Goal: Task Accomplishment & Management: Manage account settings

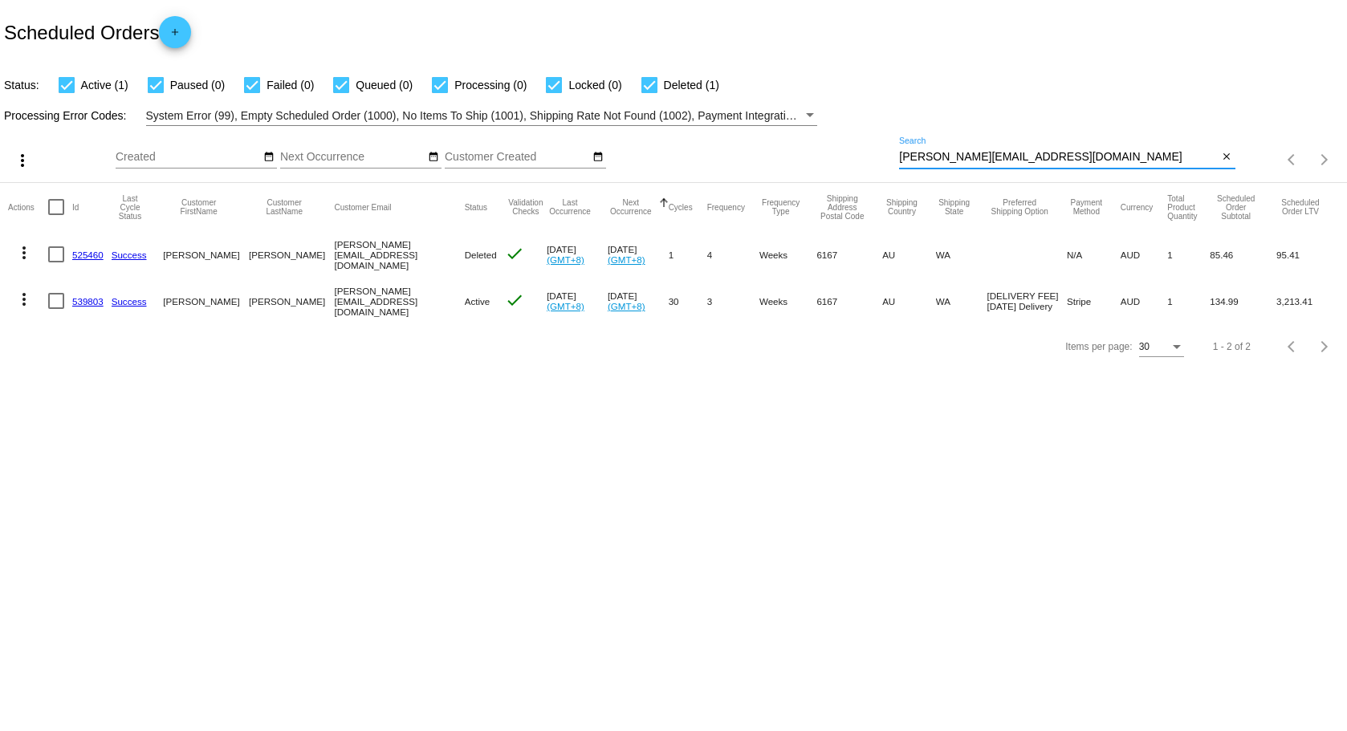
drag, startPoint x: 1048, startPoint y: 161, endPoint x: 790, endPoint y: 169, distance: 258.6
click at [794, 169] on div "more_vert Oct Jan Feb Mar [DATE]" at bounding box center [673, 154] width 1347 height 57
drag, startPoint x: 1065, startPoint y: 165, endPoint x: 880, endPoint y: 153, distance: 185.8
click at [873, 172] on div "more_vert Oct Jan Feb Mar [DATE]" at bounding box center [673, 154] width 1347 height 57
click at [1069, 155] on input "[PERSON_NAME][EMAIL_ADDRESS][DOMAIN_NAME]" at bounding box center [1058, 157] width 319 height 13
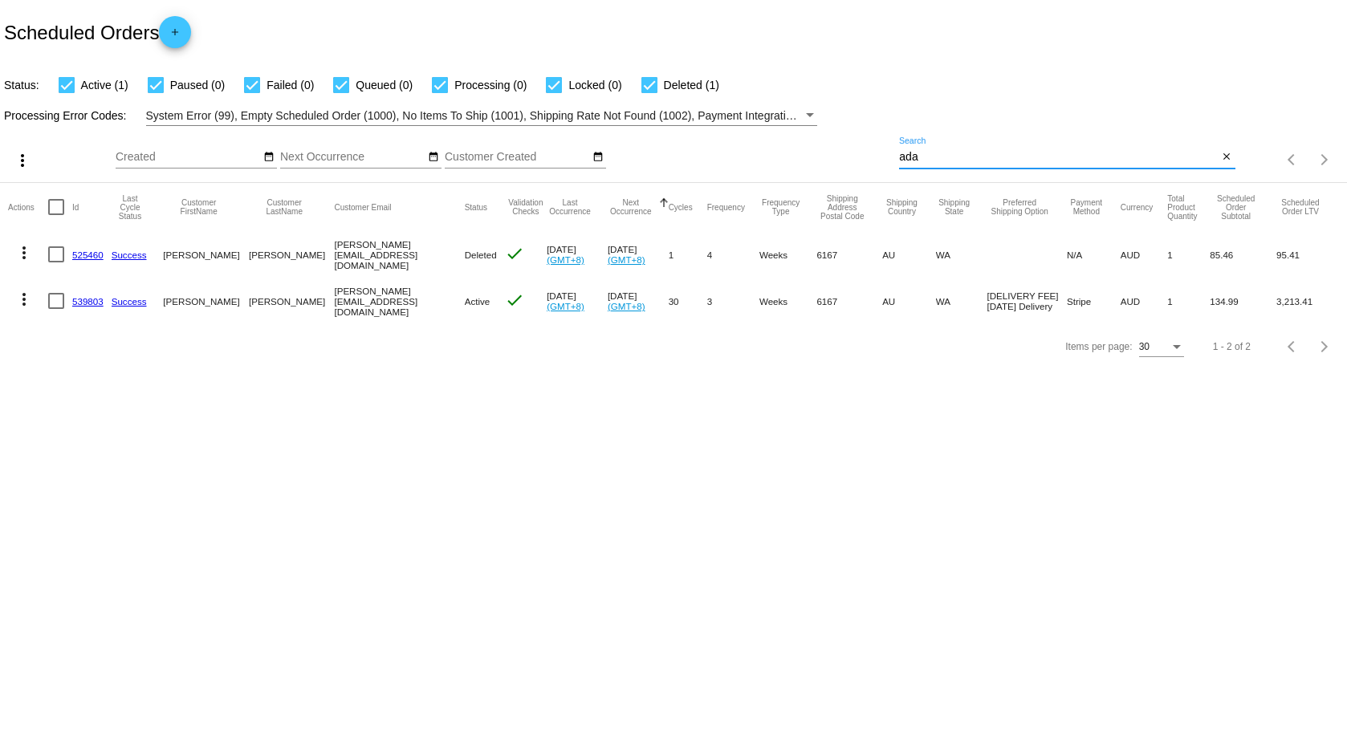
type input "ad"
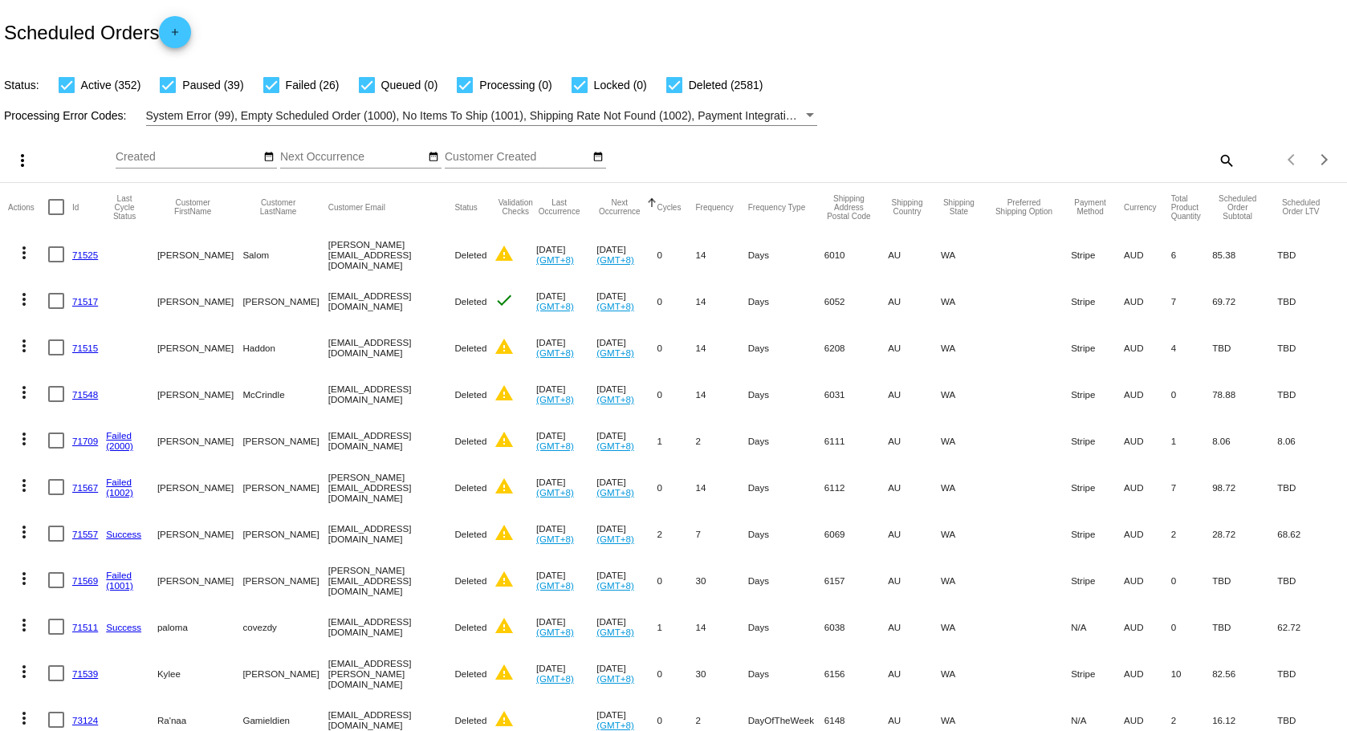
click at [1216, 158] on mat-icon "search" at bounding box center [1225, 160] width 19 height 25
click at [996, 156] on input "Search" at bounding box center [1067, 157] width 336 height 13
paste input "[EMAIL_ADDRESS][DOMAIN_NAME]"
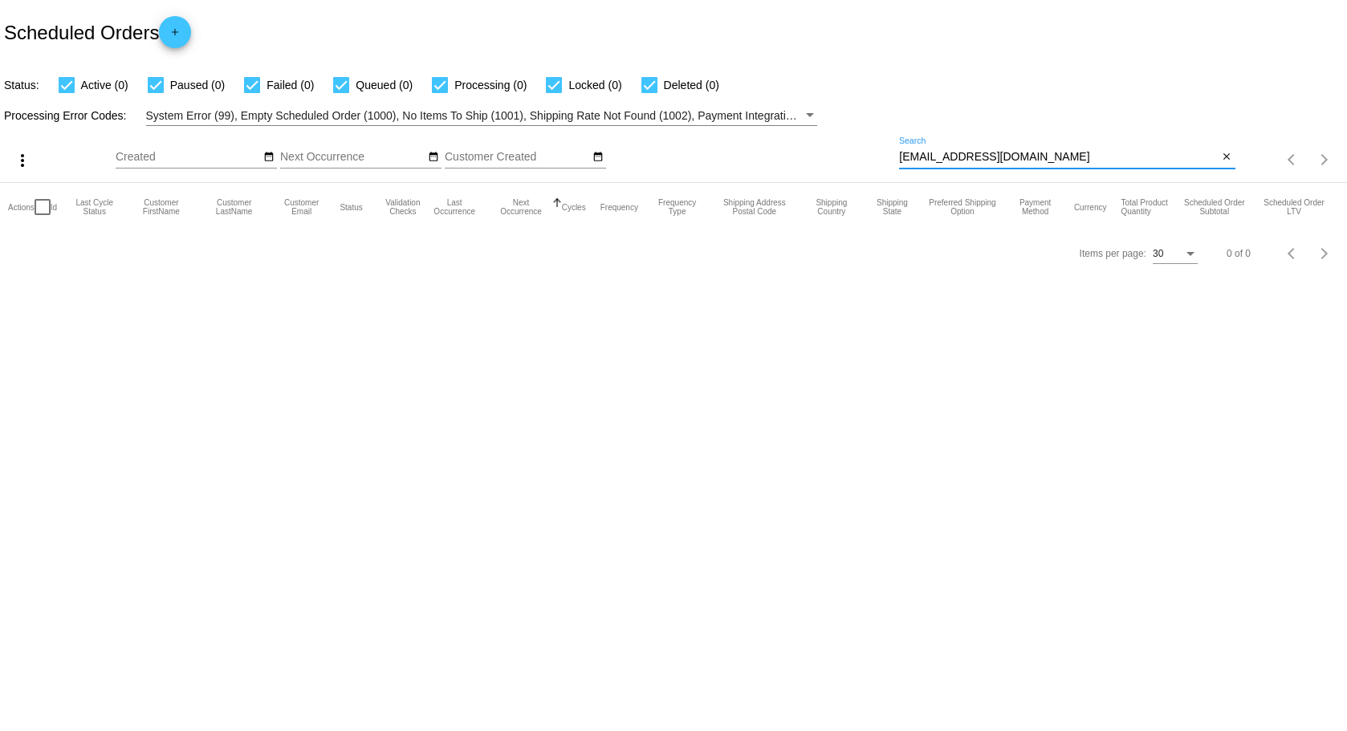
drag, startPoint x: 1028, startPoint y: 157, endPoint x: 842, endPoint y: 170, distance: 186.7
click at [842, 170] on div "more_vert Oct Jan Feb Mar [DATE]" at bounding box center [673, 154] width 1347 height 57
paste input "[EMAIL_ADDRESS]"
type input "[EMAIL_ADDRESS][DOMAIN_NAME]"
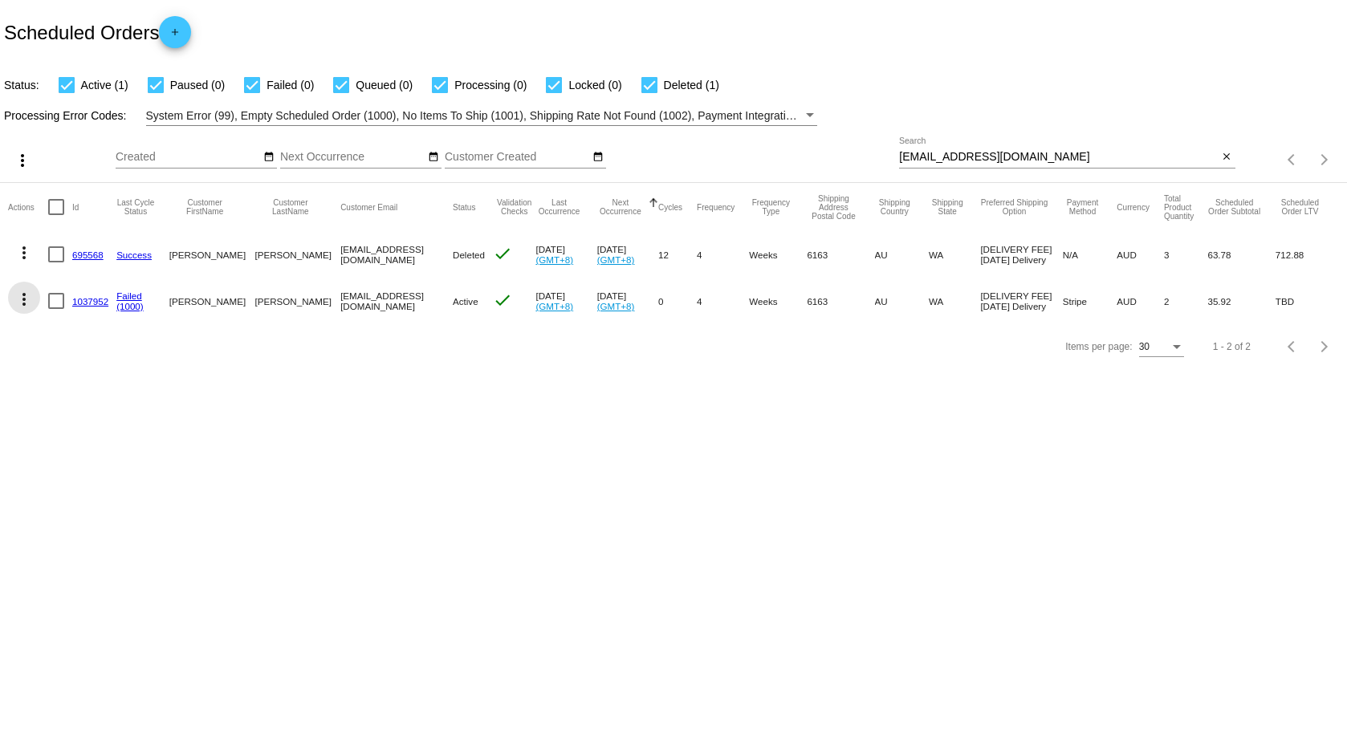
click at [26, 300] on mat-icon "more_vert" at bounding box center [23, 299] width 19 height 19
click at [82, 454] on span "View / Edit" at bounding box center [82, 453] width 53 height 13
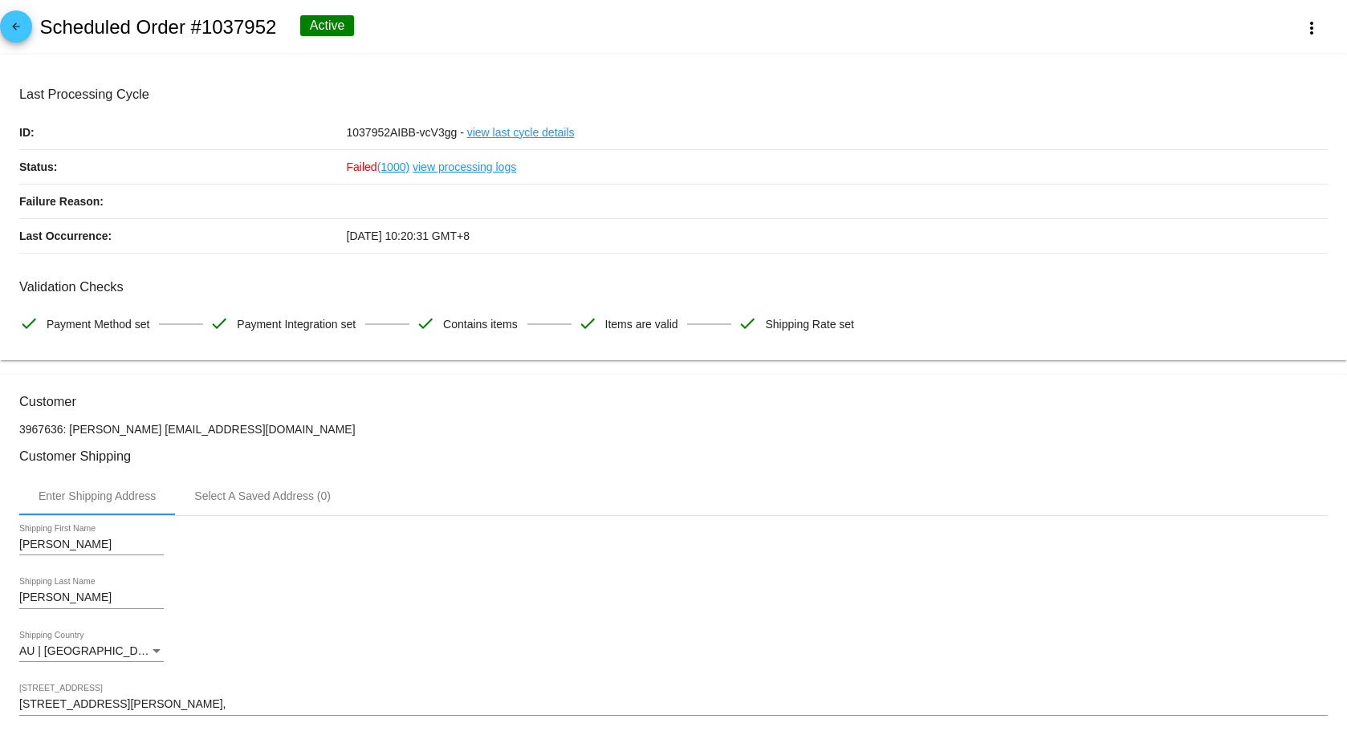
click at [10, 20] on span "arrow_back" at bounding box center [15, 29] width 19 height 39
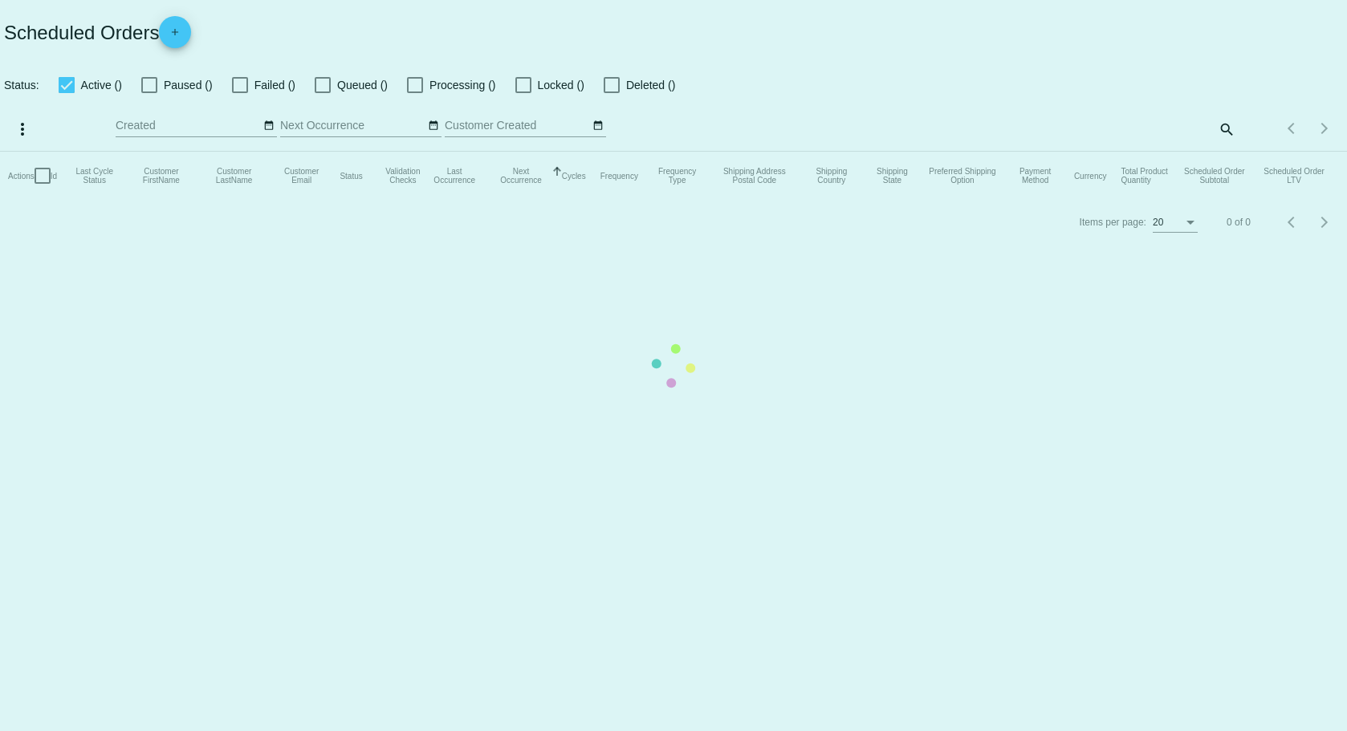
checkbox input "true"
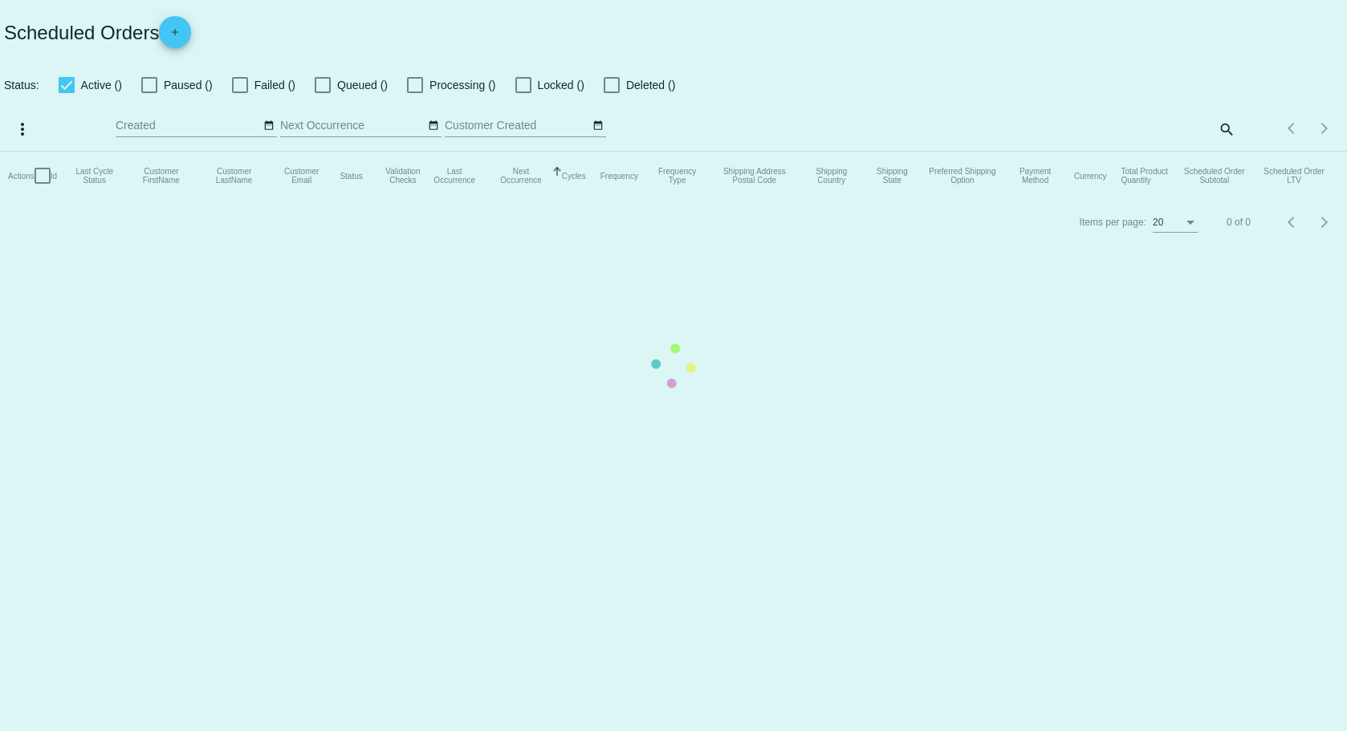
checkbox input "true"
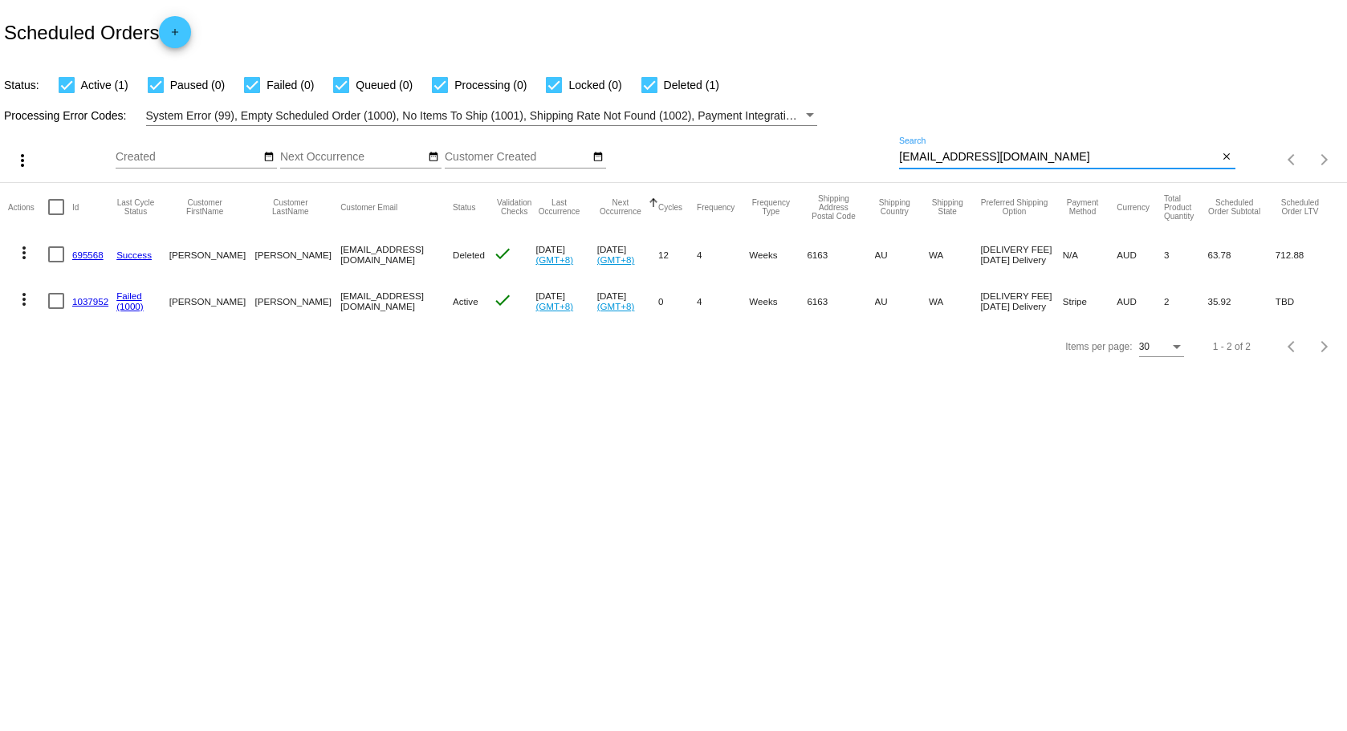
drag, startPoint x: 1062, startPoint y: 150, endPoint x: 792, endPoint y: 157, distance: 269.8
click at [792, 157] on div "more_vert Oct Jan Feb Mar [DATE]" at bounding box center [673, 154] width 1347 height 57
paste input "tateryan80"
type input "[EMAIL_ADDRESS][DOMAIN_NAME]"
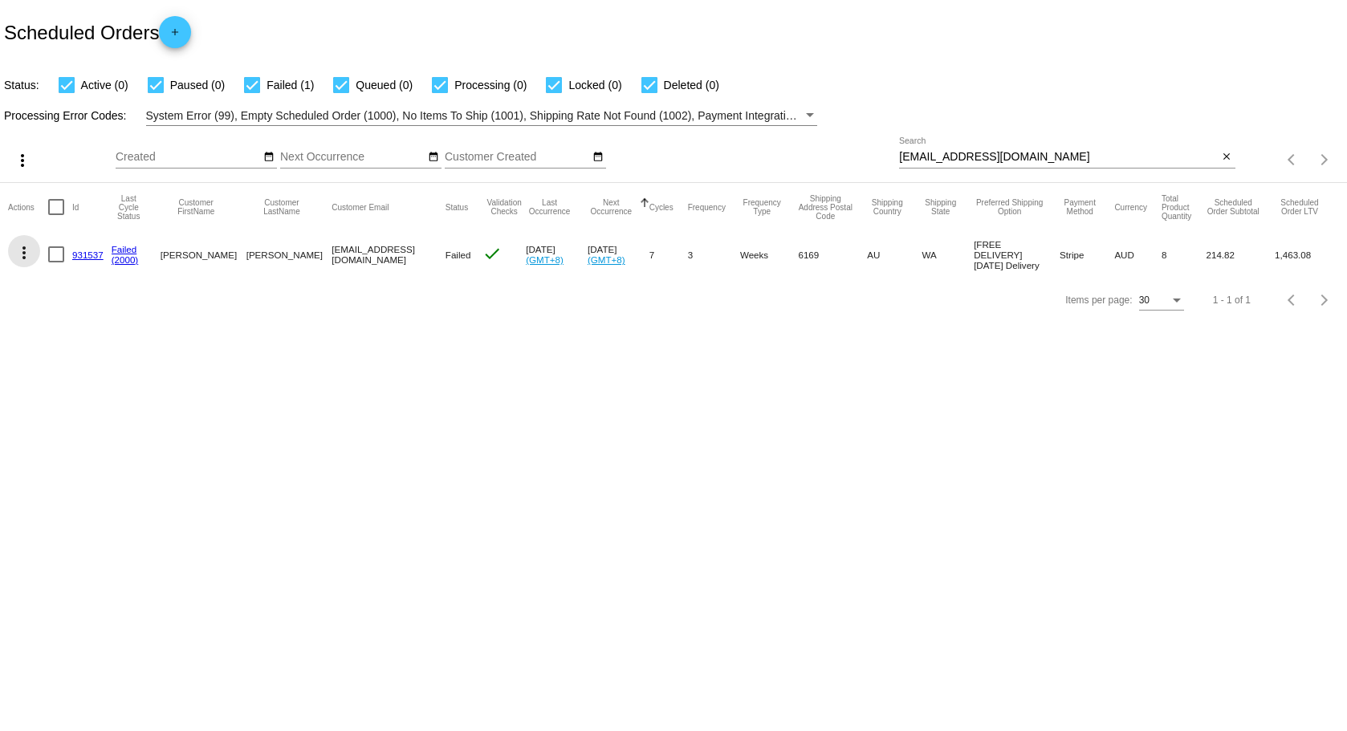
click at [23, 250] on mat-icon "more_vert" at bounding box center [23, 252] width 19 height 19
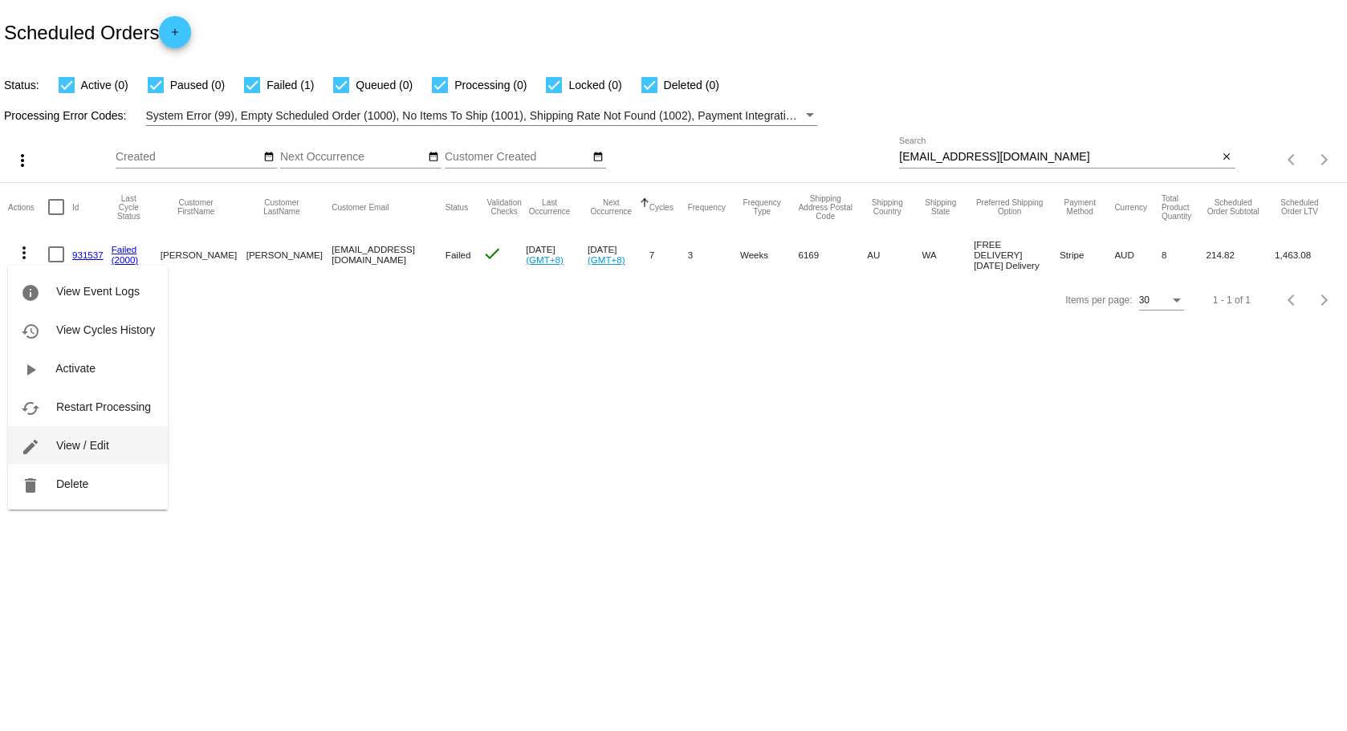
click at [75, 440] on span "View / Edit" at bounding box center [82, 445] width 53 height 13
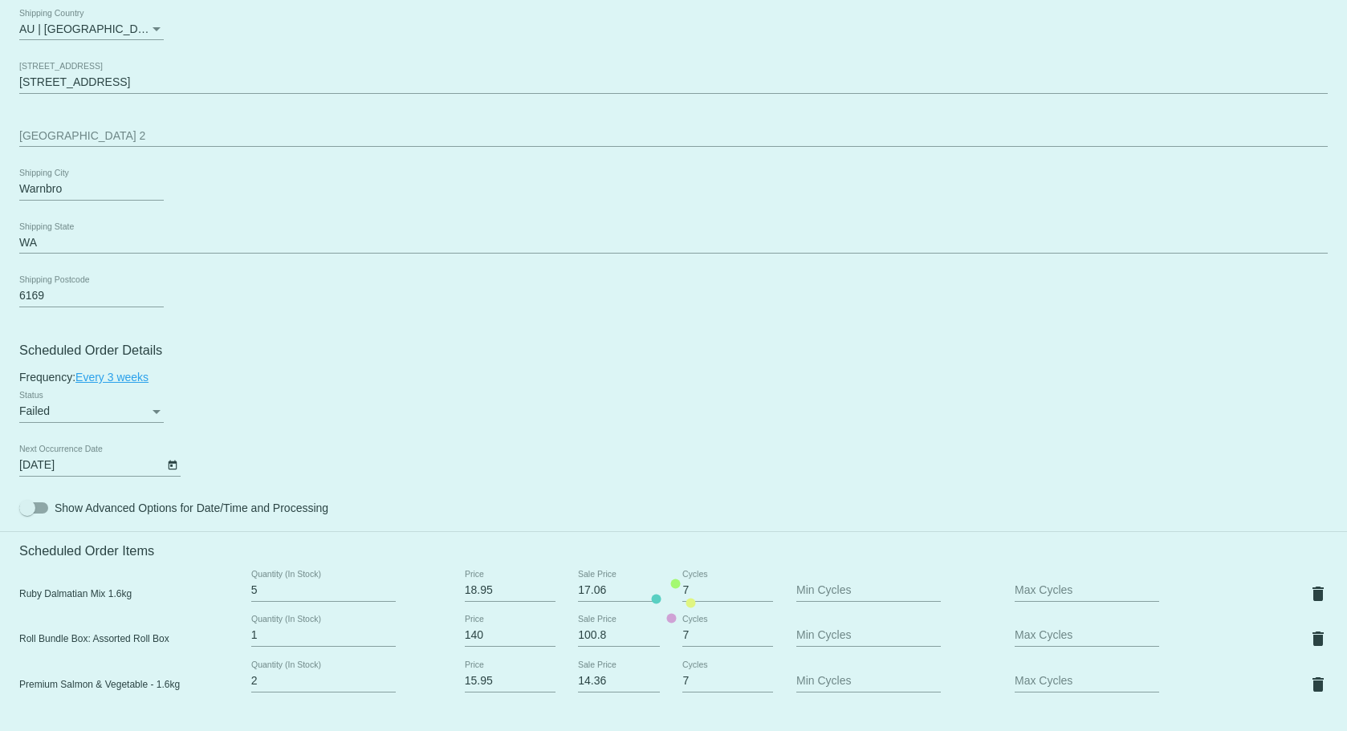
scroll to position [642, 0]
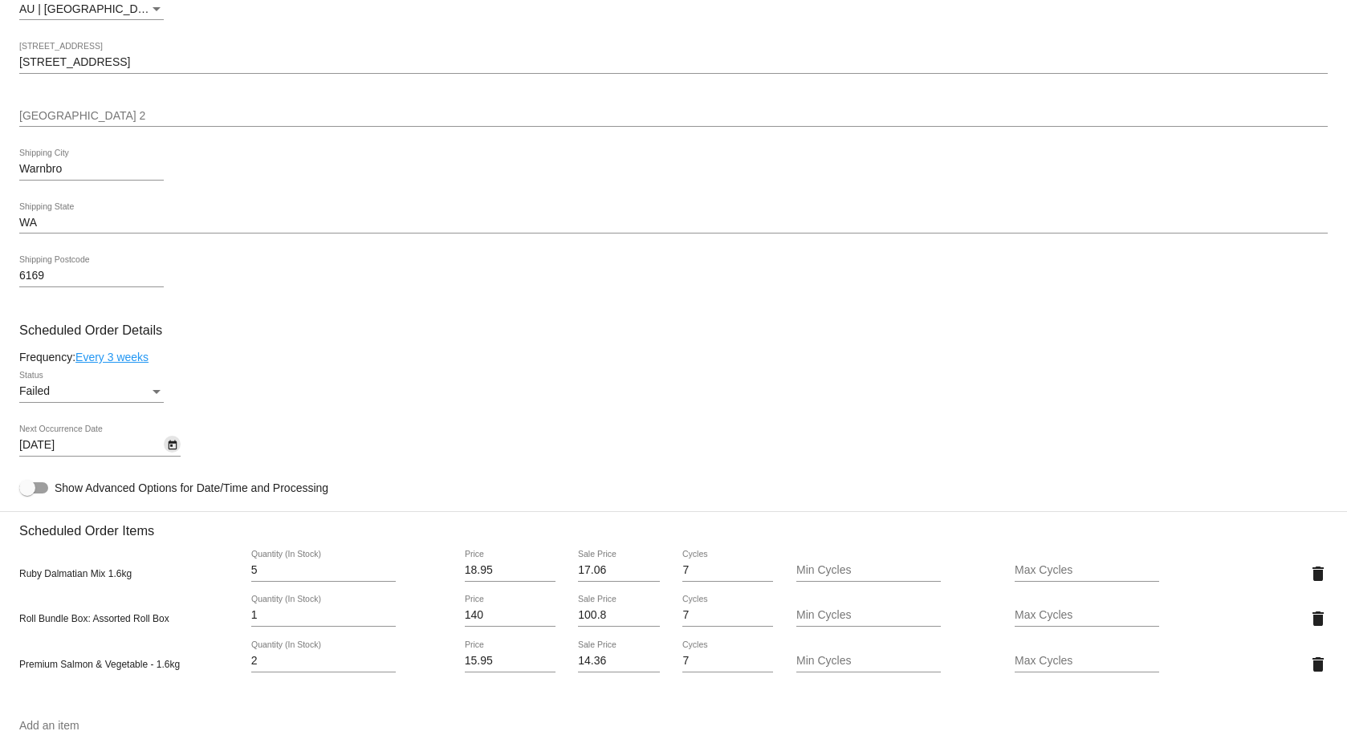
click at [173, 444] on icon "Open calendar" at bounding box center [172, 445] width 11 height 19
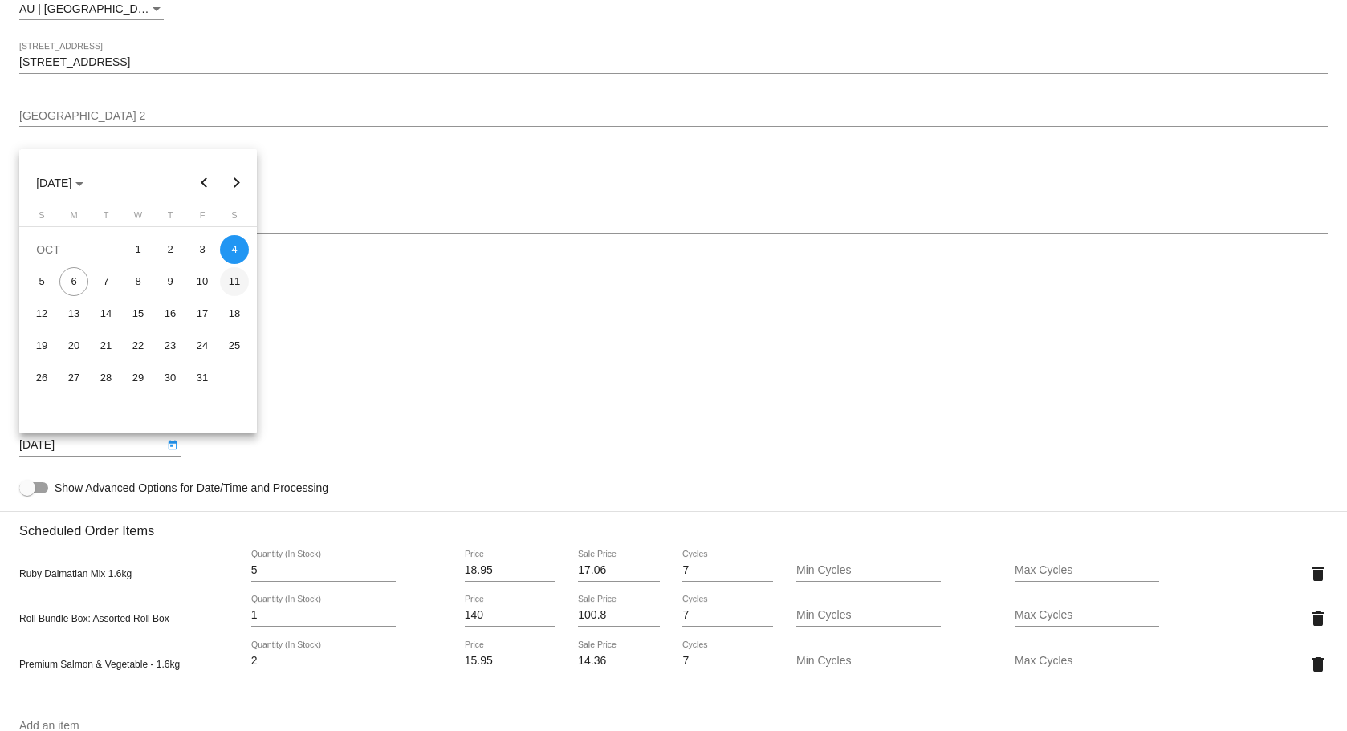
click at [230, 284] on div "11" at bounding box center [234, 281] width 29 height 29
type input "[DATE]"
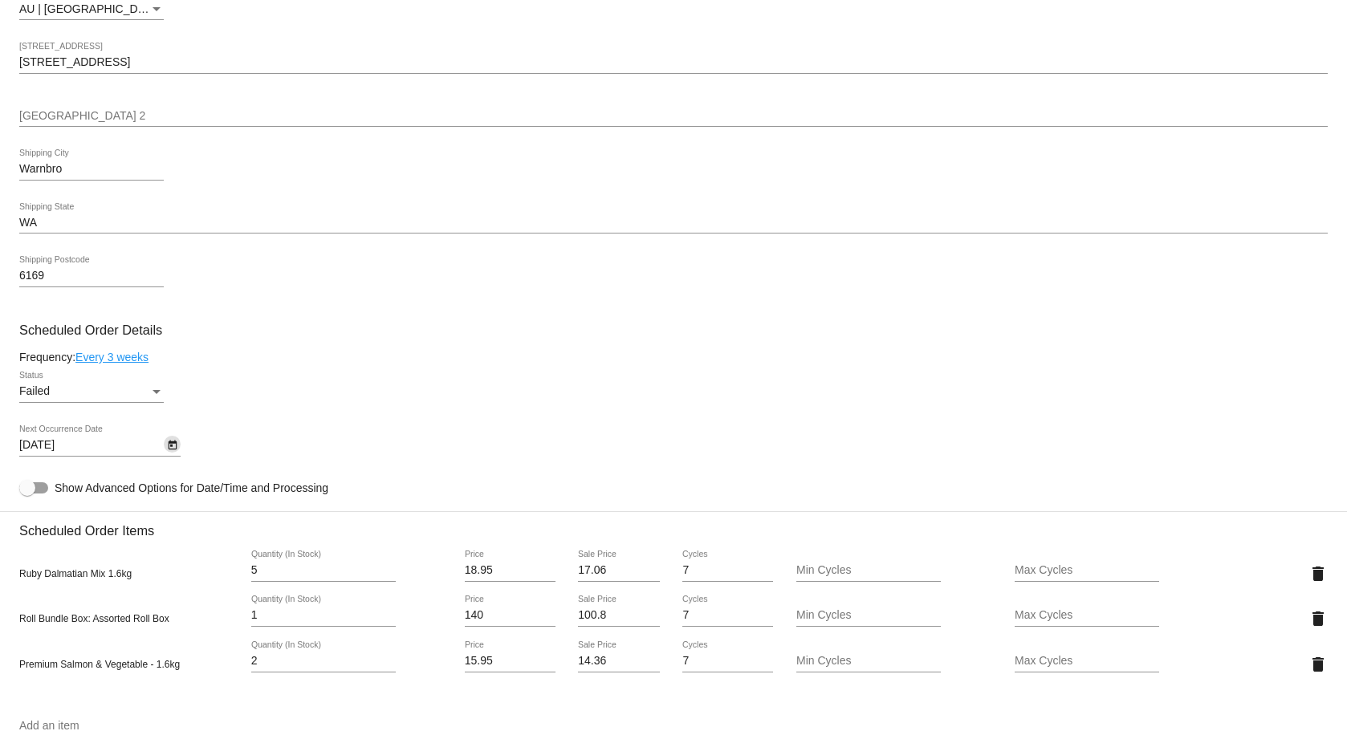
click at [158, 389] on div "Status" at bounding box center [156, 391] width 14 height 13
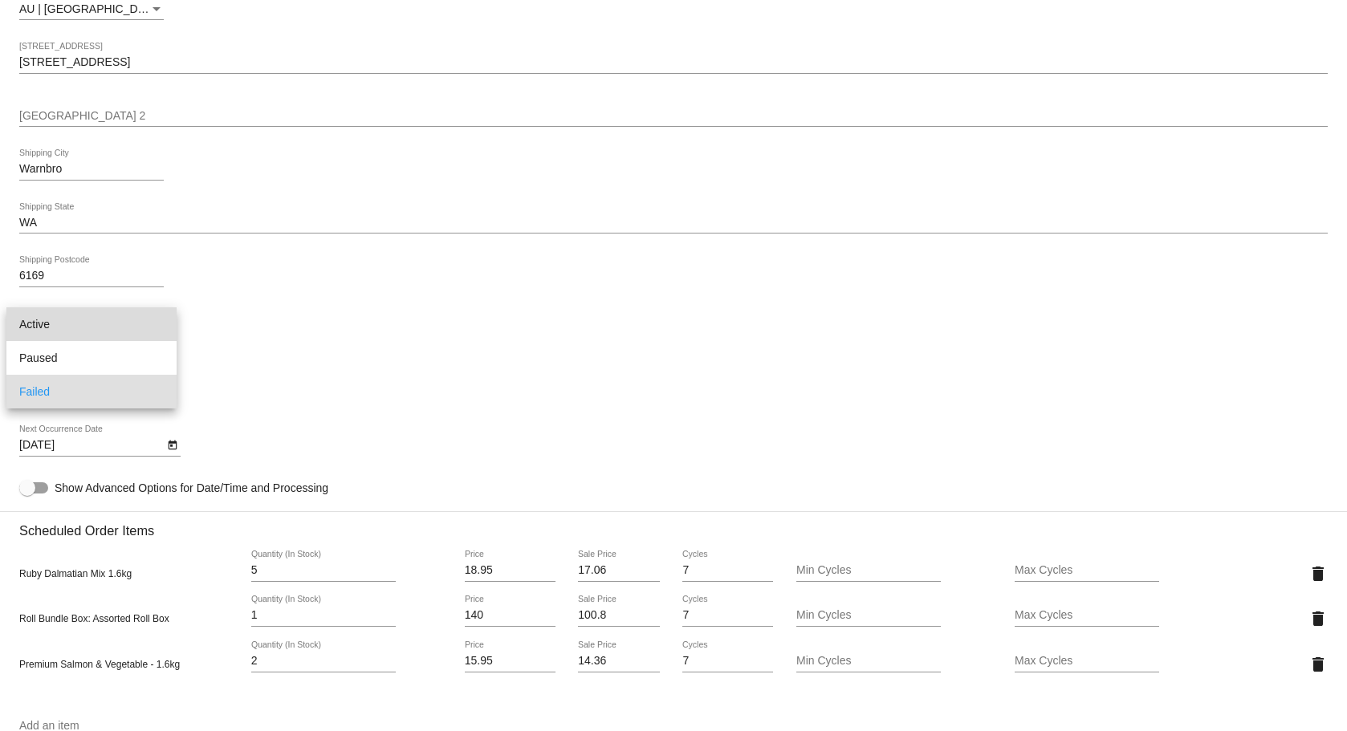
drag, startPoint x: 31, startPoint y: 319, endPoint x: 110, endPoint y: 311, distance: 79.1
click at [32, 320] on span "Active" at bounding box center [91, 324] width 144 height 34
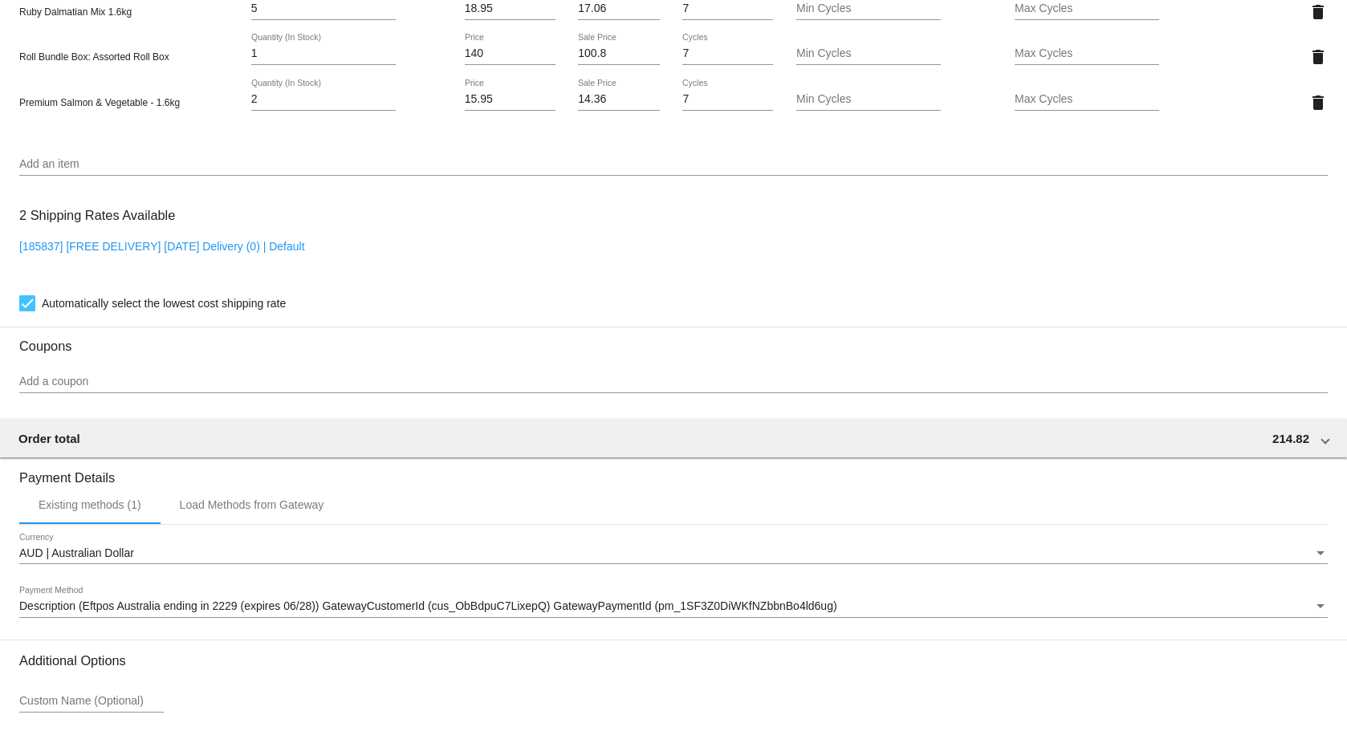
scroll to position [1340, 0]
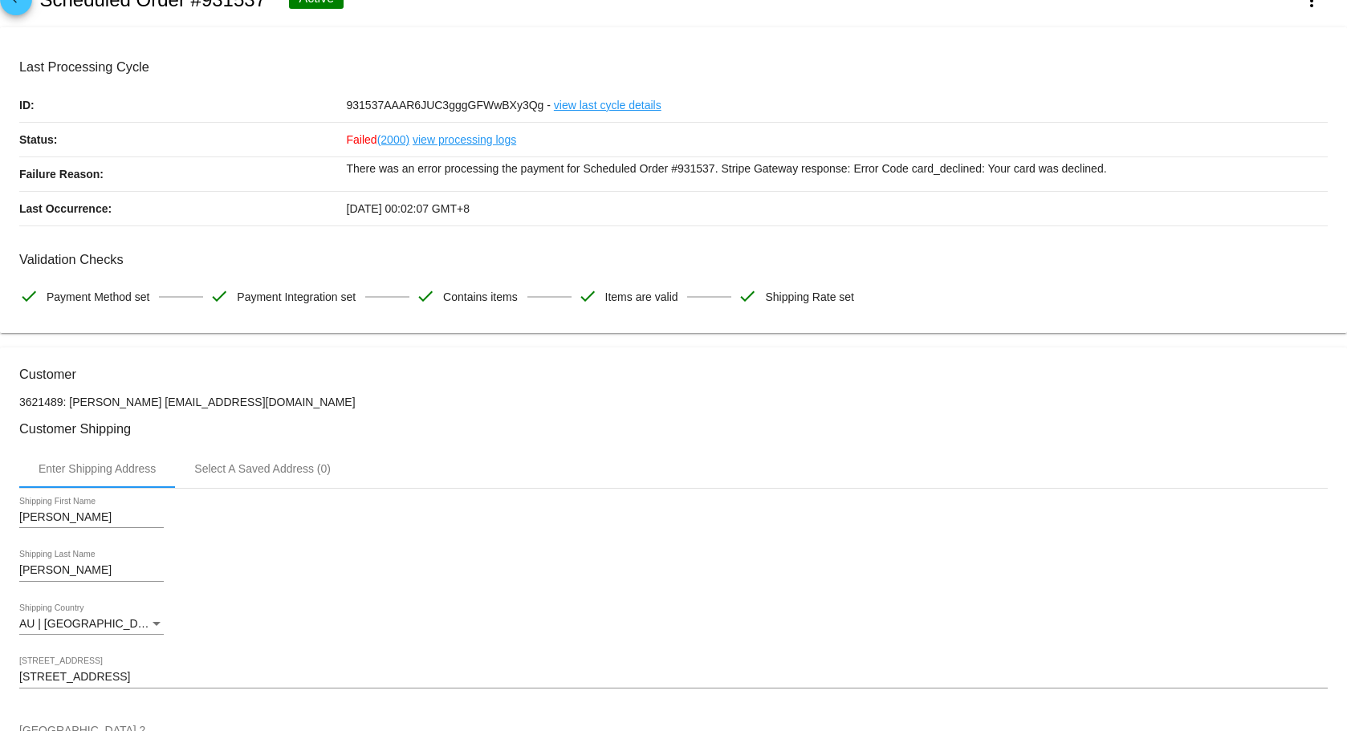
scroll to position [0, 0]
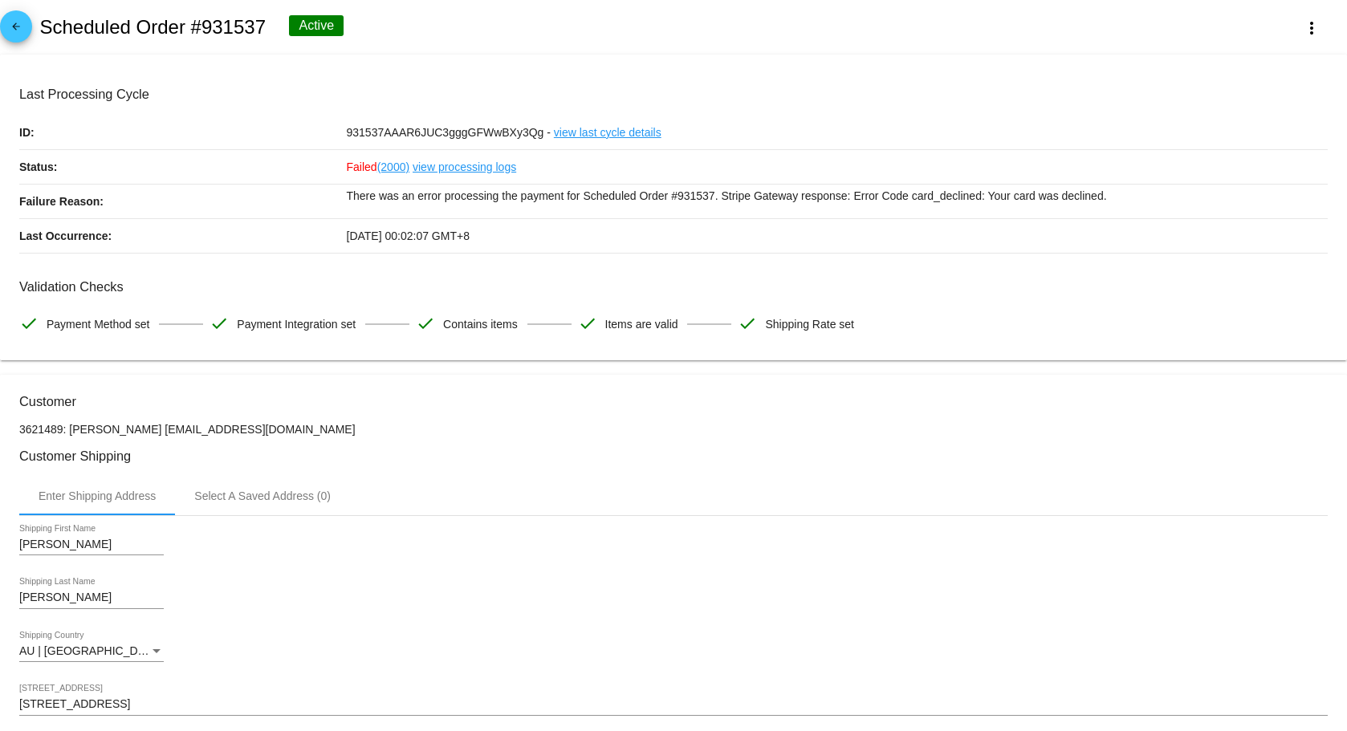
click at [12, 28] on mat-icon "arrow_back" at bounding box center [15, 30] width 19 height 19
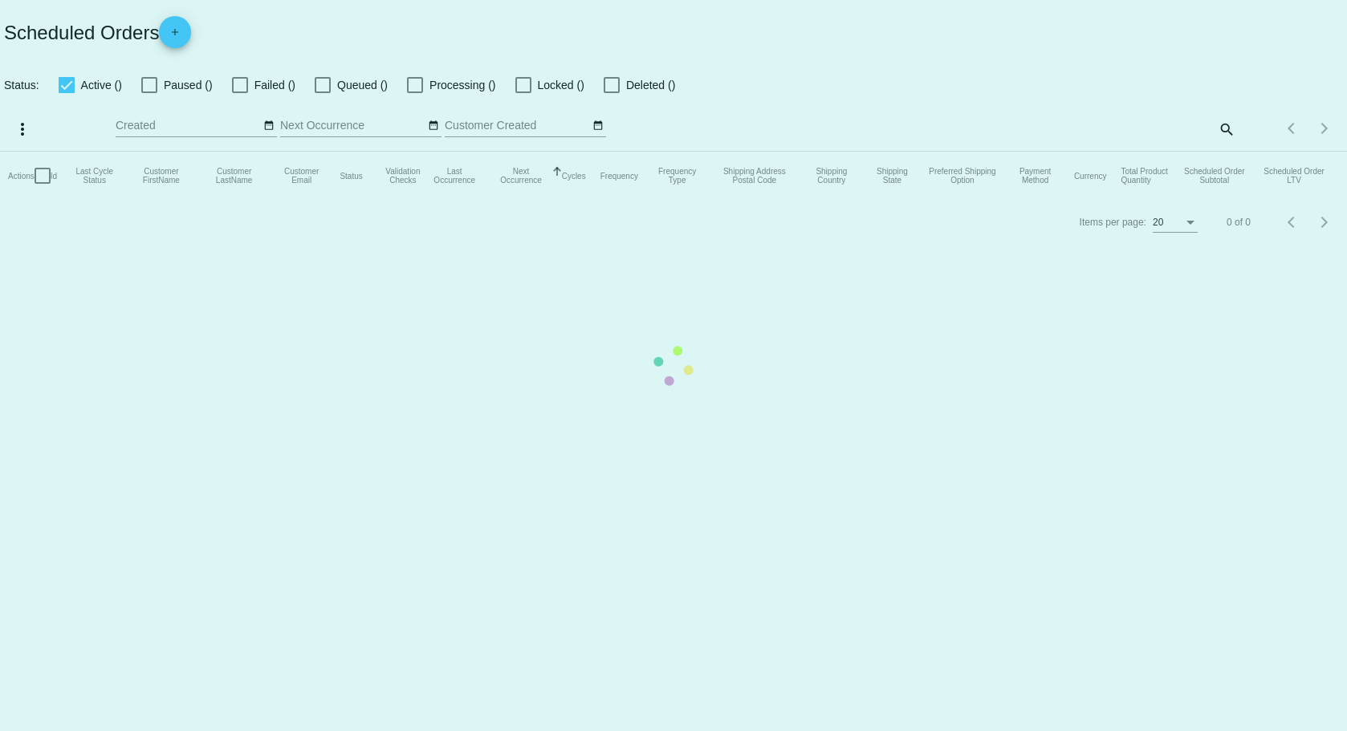
checkbox input "true"
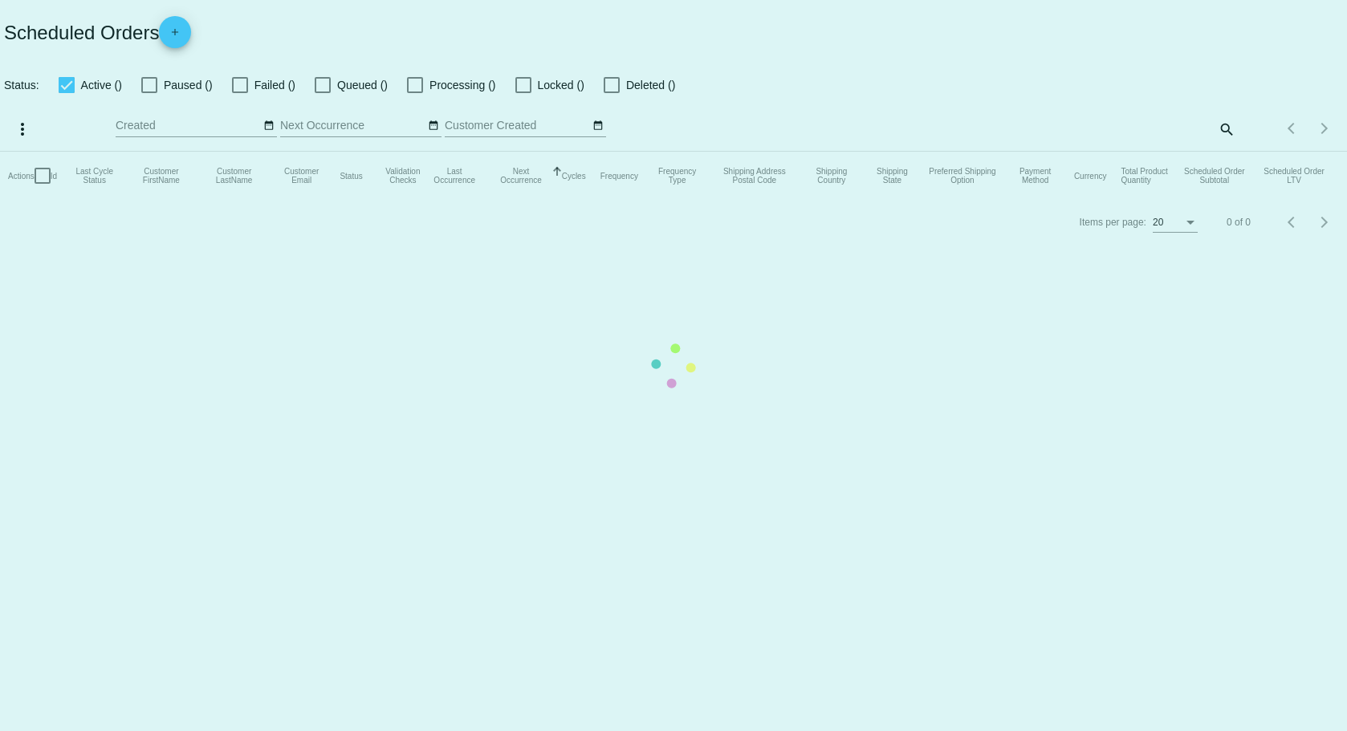
checkbox input "true"
